Goal: Information Seeking & Learning: Learn about a topic

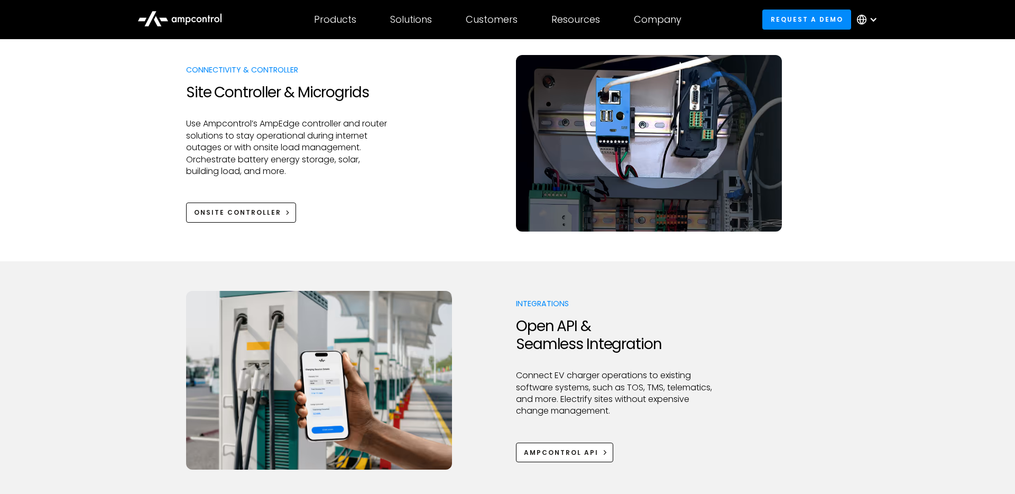
scroll to position [1345, 0]
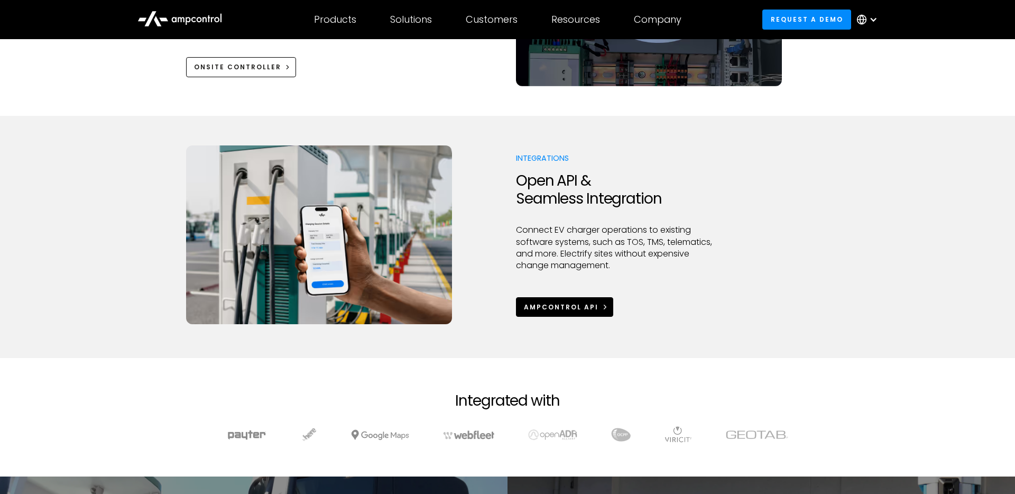
click at [567, 307] on div "Ampcontrol APi" at bounding box center [561, 307] width 75 height 10
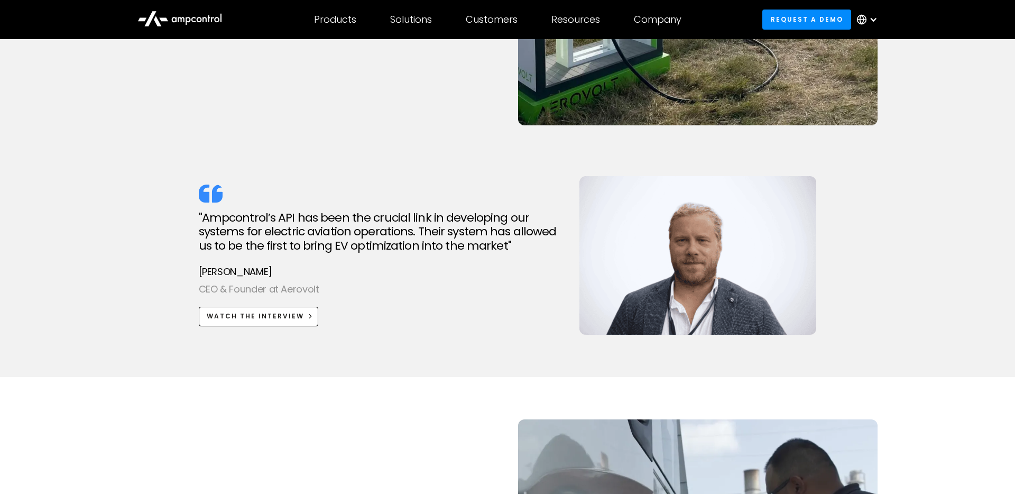
scroll to position [1673, 0]
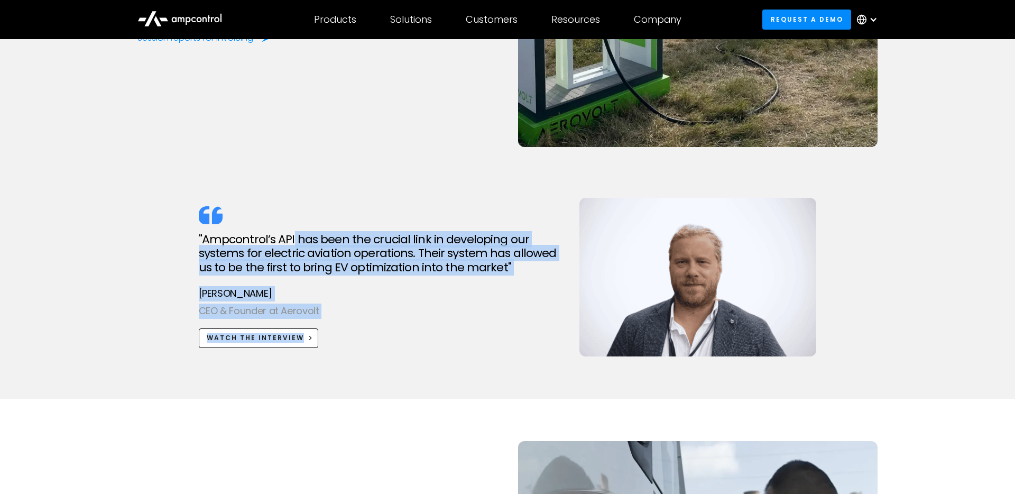
drag, startPoint x: 326, startPoint y: 369, endPoint x: 291, endPoint y: 231, distance: 142.1
click at [291, 231] on div ""Ampcontrol’s API has been the crucial link in developing our systems for elect…" at bounding box center [507, 288] width 761 height 180
click at [291, 233] on h2 ""Ampcontrol’s API has been the crucial link in developing our systems for elect…" at bounding box center [378, 254] width 359 height 42
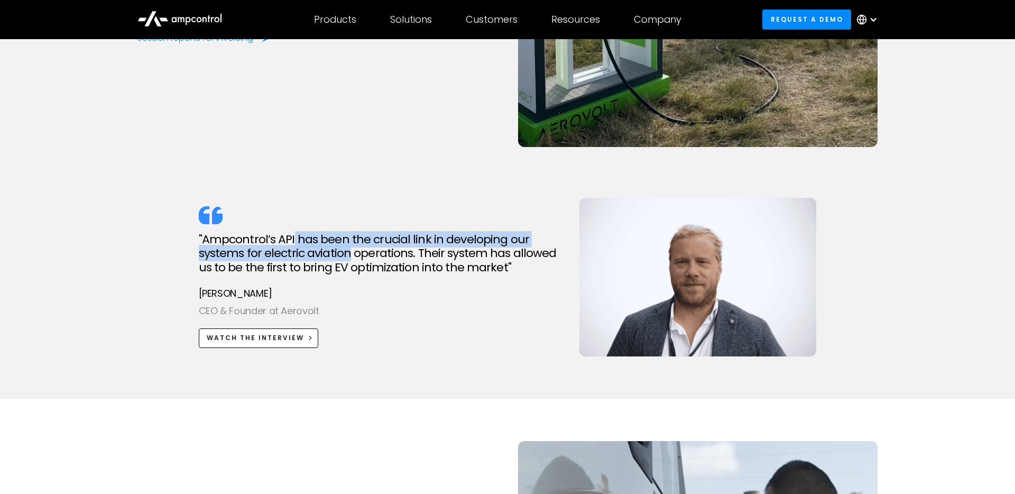
drag, startPoint x: 291, startPoint y: 231, endPoint x: 322, endPoint y: 262, distance: 43.7
click at [322, 262] on h2 ""Ampcontrol’s API has been the crucial link in developing our systems for elect…" at bounding box center [378, 254] width 359 height 42
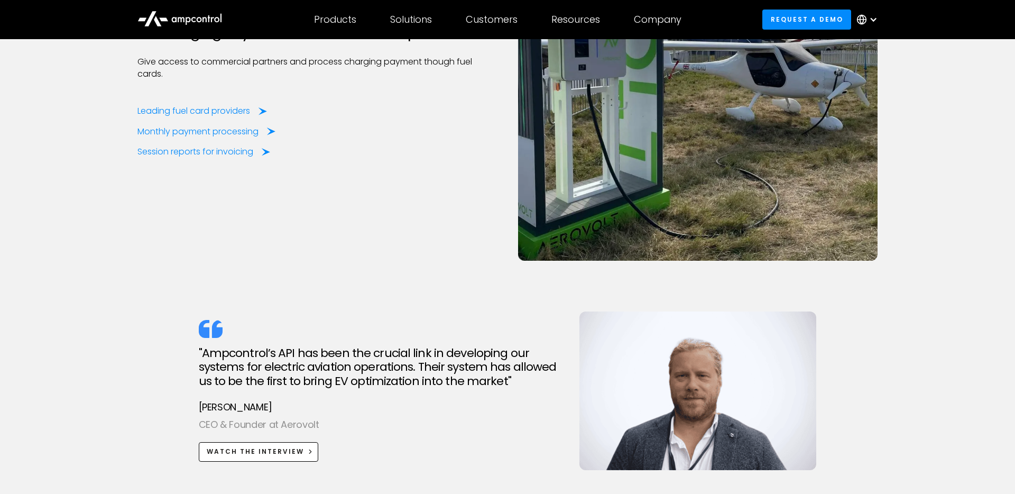
scroll to position [1440, 0]
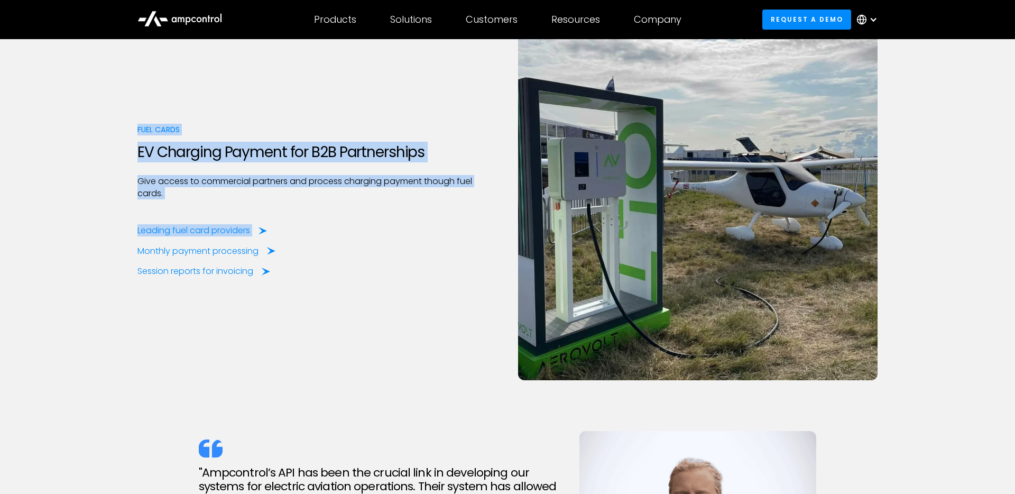
drag, startPoint x: 334, startPoint y: 255, endPoint x: 263, endPoint y: 112, distance: 159.8
click at [263, 112] on div "Fuel Cards EV Charging Payment for B2B Partnerships Give access to commercial p…" at bounding box center [507, 211] width 761 height 380
drag, startPoint x: 263, startPoint y: 112, endPoint x: 318, endPoint y: 316, distance: 211.8
click at [318, 316] on div "Fuel Cards EV Charging Payment for B2B Partnerships Give access to commercial p…" at bounding box center [507, 211] width 761 height 380
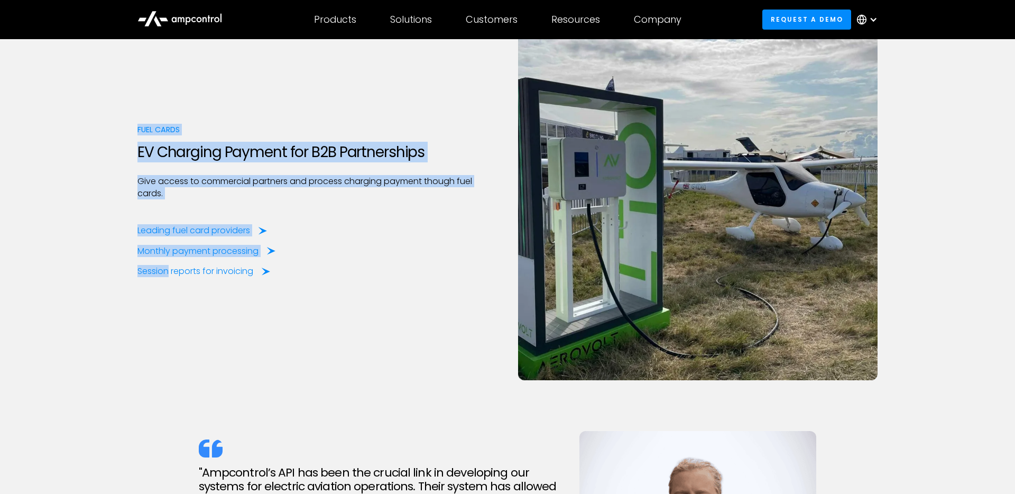
click at [318, 316] on div "Fuel Cards EV Charging Payment for B2B Partnerships Give access to commercial p…" at bounding box center [507, 211] width 761 height 380
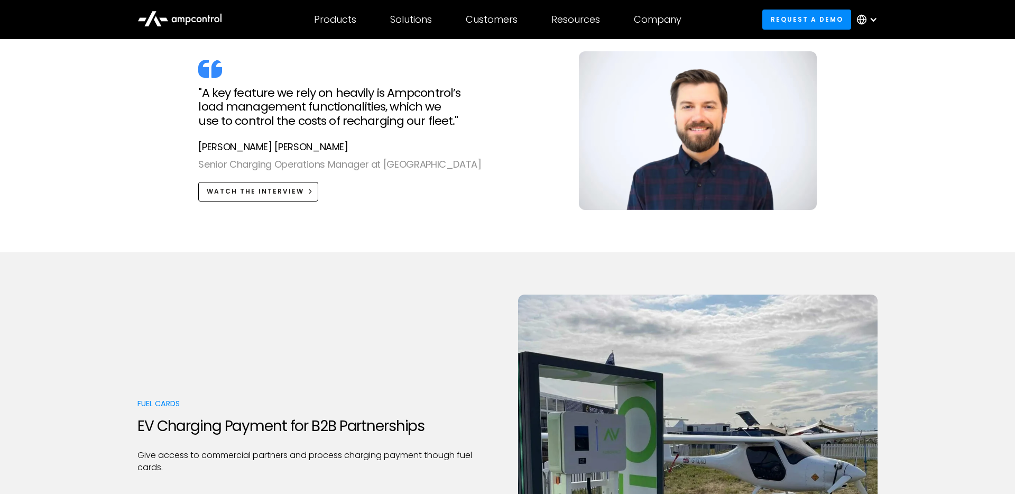
scroll to position [1151, 0]
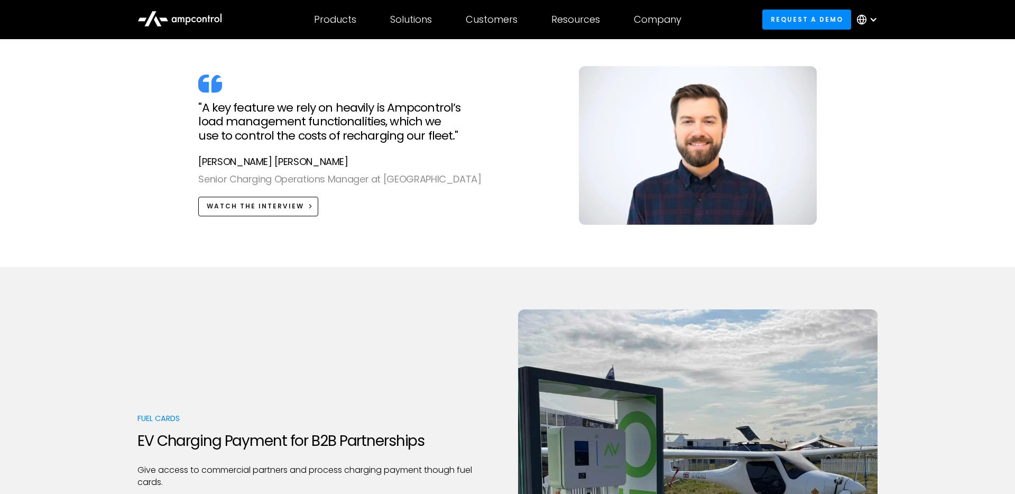
click at [163, 203] on div ""A key feature we rely on heavily is Ampcontrol’s load management functionaliti…" at bounding box center [507, 156] width 761 height 180
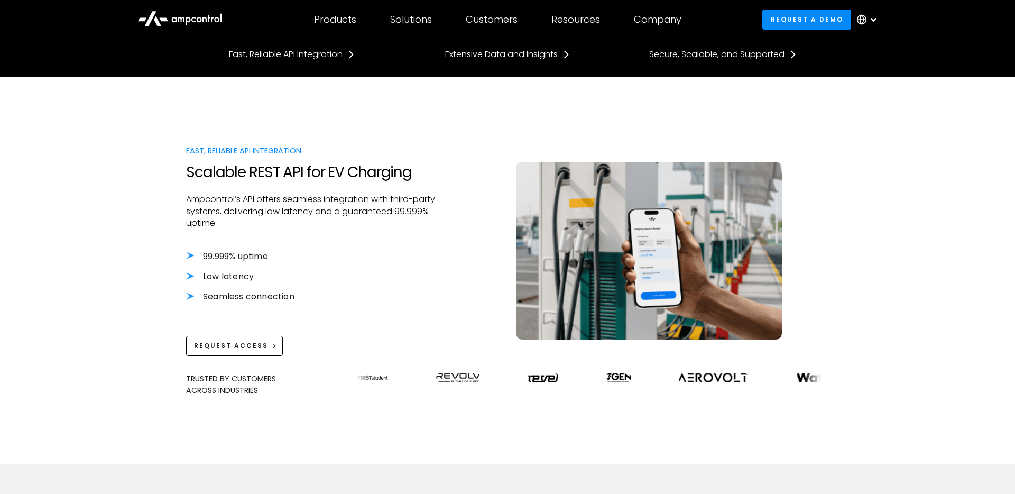
scroll to position [431, 0]
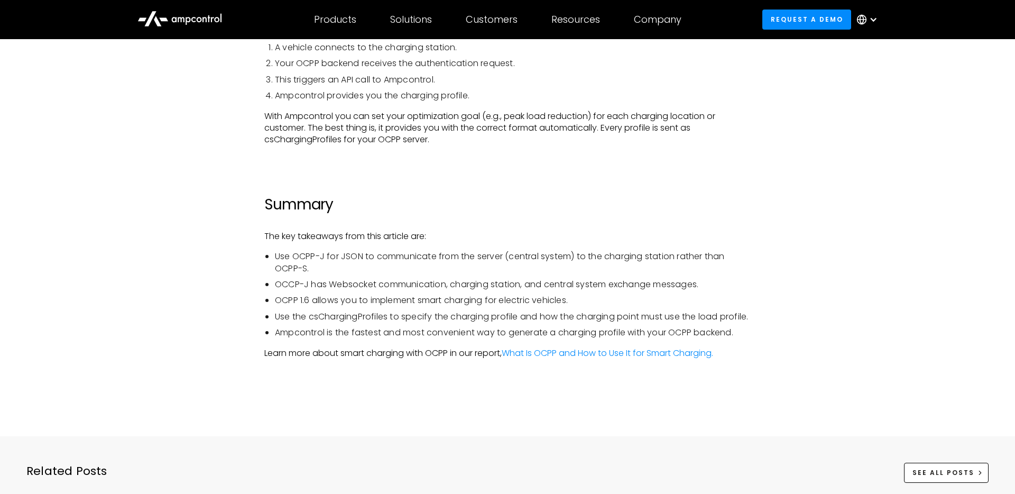
scroll to position [3424, 0]
